Goal: Leave review/rating: Leave review/rating

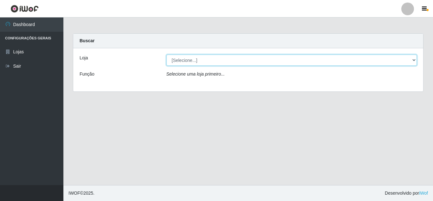
click at [205, 59] on select "[Selecione...] Rede Compras Supermercados - LOJA 5" at bounding box center [291, 60] width 251 height 11
select select "397"
click at [166, 55] on select "[Selecione...] Rede Compras Supermercados - LOJA 5" at bounding box center [291, 60] width 251 height 11
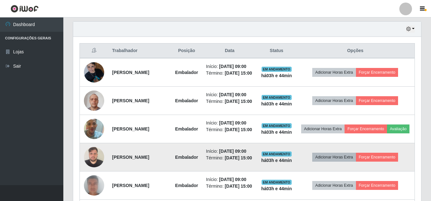
scroll to position [254, 0]
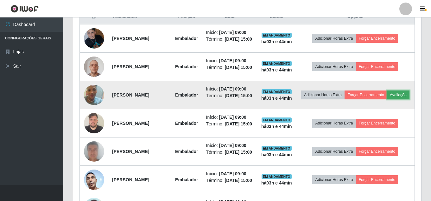
click at [387, 99] on button "Avaliação" at bounding box center [398, 94] width 23 height 9
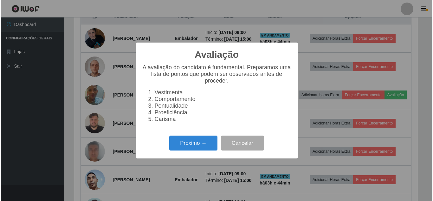
scroll to position [132, 345]
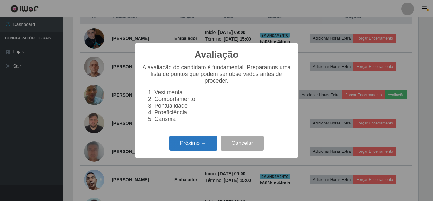
click at [208, 141] on button "Próximo →" at bounding box center [193, 142] width 48 height 15
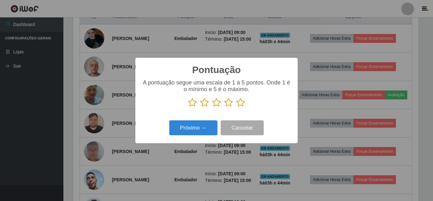
drag, startPoint x: 237, startPoint y: 102, endPoint x: 202, endPoint y: 120, distance: 39.4
click at [238, 102] on icon at bounding box center [240, 103] width 9 height 10
click at [236, 107] on input "radio" at bounding box center [236, 107] width 0 height 0
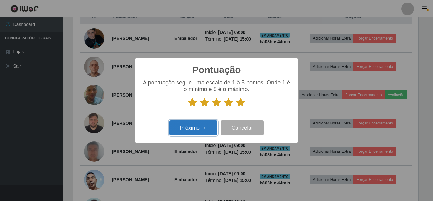
click at [199, 121] on button "Próximo →" at bounding box center [193, 127] width 48 height 15
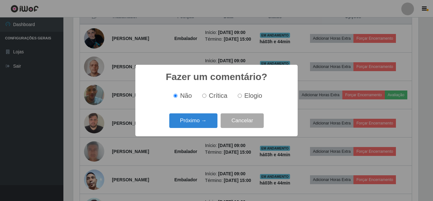
click at [198, 124] on button "Próximo →" at bounding box center [193, 120] width 48 height 15
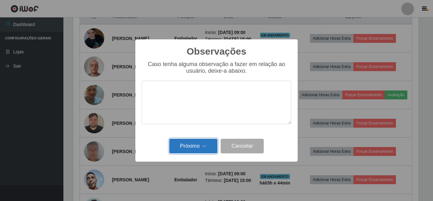
click at [200, 147] on button "Próximo →" at bounding box center [193, 146] width 48 height 15
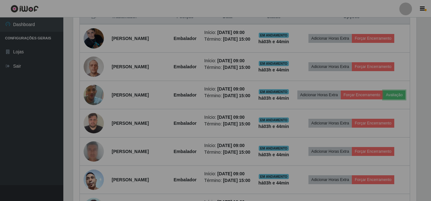
scroll to position [132, 348]
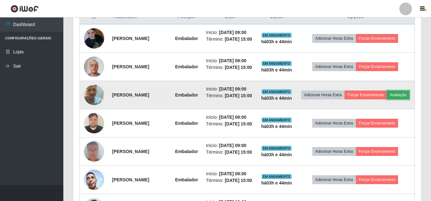
click at [387, 99] on button "Avaliação" at bounding box center [398, 94] width 23 height 9
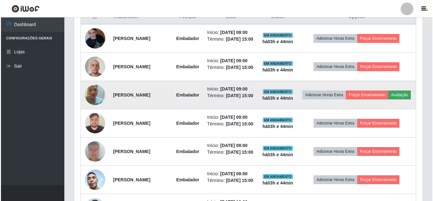
scroll to position [132, 345]
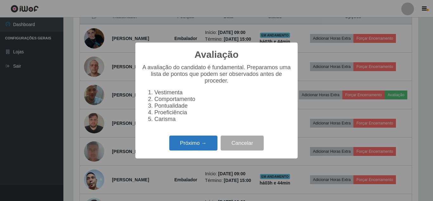
click at [199, 143] on button "Próximo →" at bounding box center [193, 142] width 48 height 15
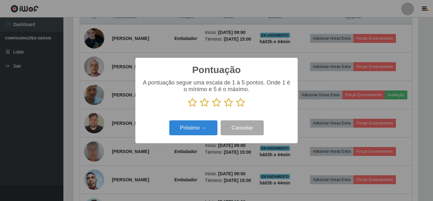
scroll to position [316890, 316676]
click at [238, 102] on icon at bounding box center [240, 103] width 9 height 10
click at [236, 107] on input "radio" at bounding box center [236, 107] width 0 height 0
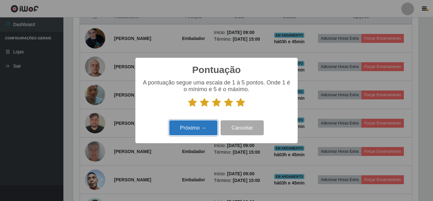
click at [203, 122] on button "Próximo →" at bounding box center [193, 127] width 48 height 15
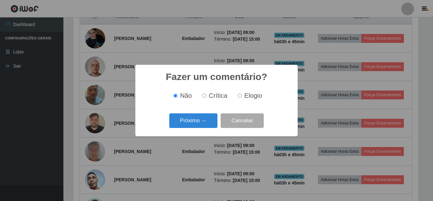
click at [203, 122] on button "Próximo →" at bounding box center [193, 120] width 48 height 15
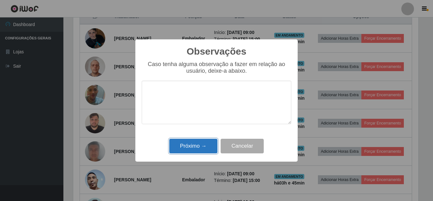
click at [200, 149] on button "Próximo →" at bounding box center [193, 146] width 48 height 15
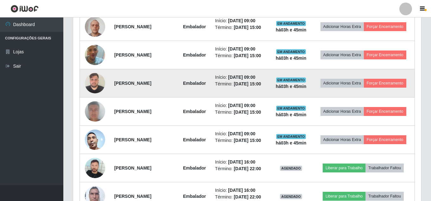
scroll to position [285, 0]
